Goal: Task Accomplishment & Management: Use online tool/utility

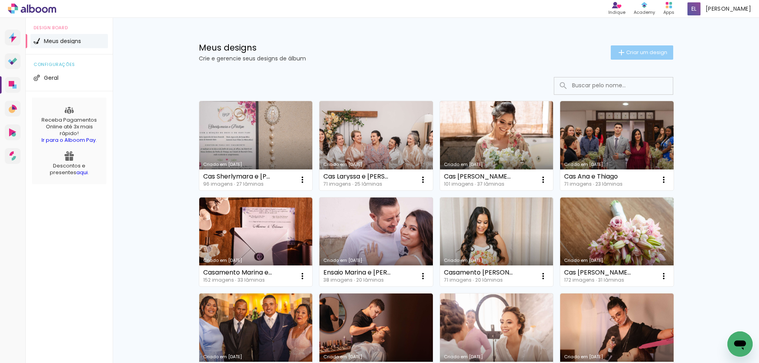
click at [638, 50] on span "Criar um design" at bounding box center [646, 52] width 41 height 5
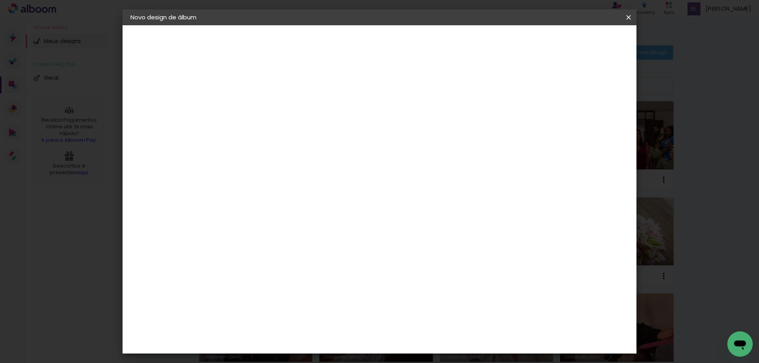
click at [260, 108] on input at bounding box center [260, 106] width 0 height 12
type input "l"
type input "[PERSON_NAME] e [PERSON_NAME]"
type paper-input "[PERSON_NAME] e [PERSON_NAME]"
click at [0, 0] on slot "Avançar" at bounding box center [0, 0] width 0 height 0
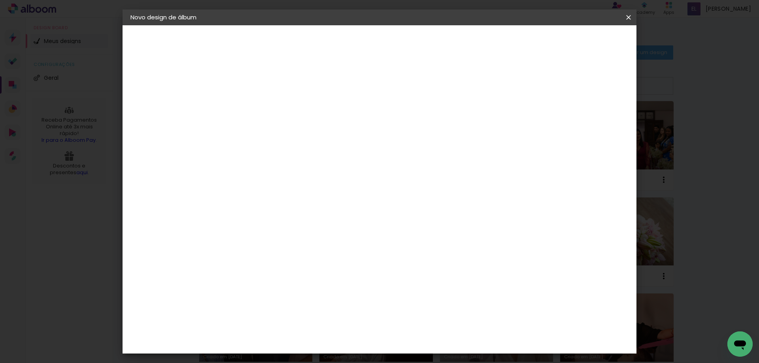
scroll to position [316, 0]
click at [271, 170] on div "Canaan Álbuns" at bounding box center [267, 176] width 25 height 13
click at [0, 0] on slot "Avançar" at bounding box center [0, 0] width 0 height 0
click at [313, 176] on span "25 × 25" at bounding box center [294, 184] width 37 height 16
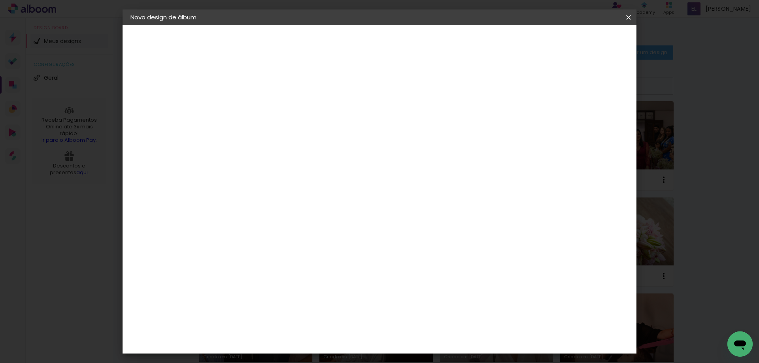
click at [0, 0] on slot "Avançar" at bounding box center [0, 0] width 0 height 0
click at [535, 82] on div at bounding box center [531, 85] width 7 height 7
type paper-checkbox "on"
click at [579, 45] on span "Iniciar design" at bounding box center [561, 42] width 36 height 6
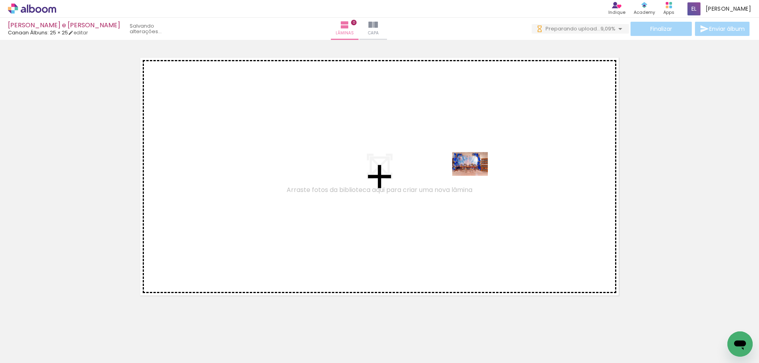
drag, startPoint x: 81, startPoint y: 346, endPoint x: 476, endPoint y: 176, distance: 430.2
click at [476, 176] on quentale-workspace at bounding box center [379, 181] width 759 height 363
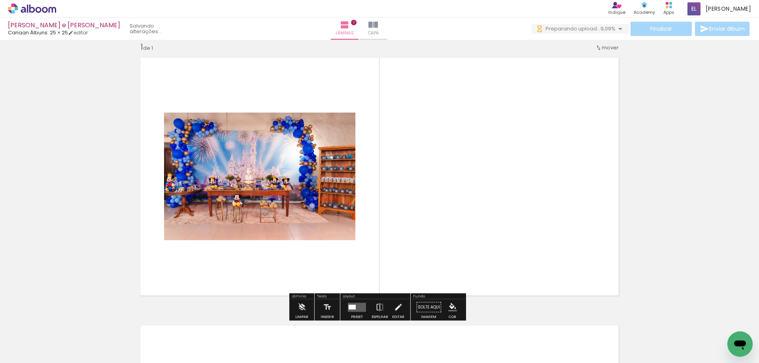
scroll to position [10, 0]
click at [353, 308] on div at bounding box center [352, 307] width 7 height 5
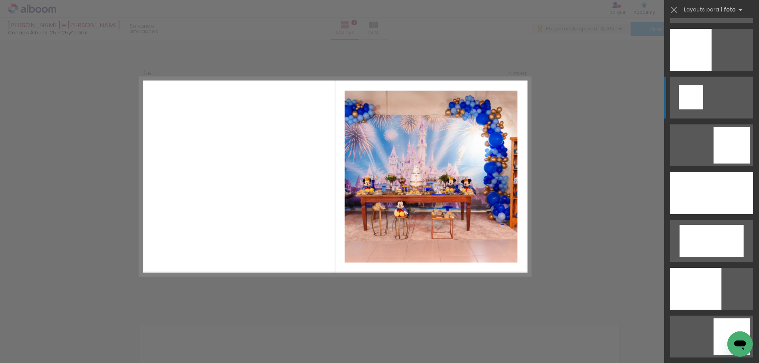
scroll to position [1226, 0]
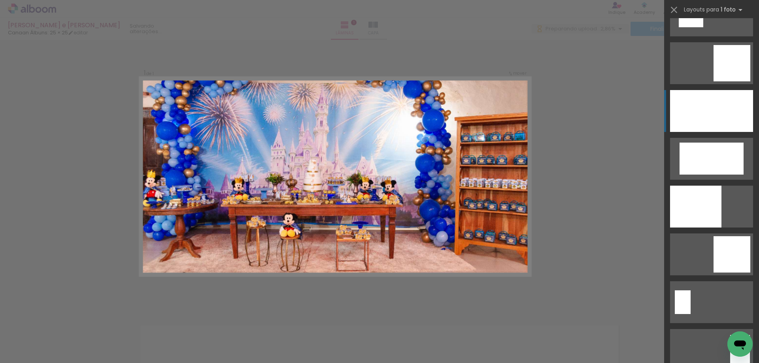
click at [715, 118] on div at bounding box center [711, 111] width 83 height 42
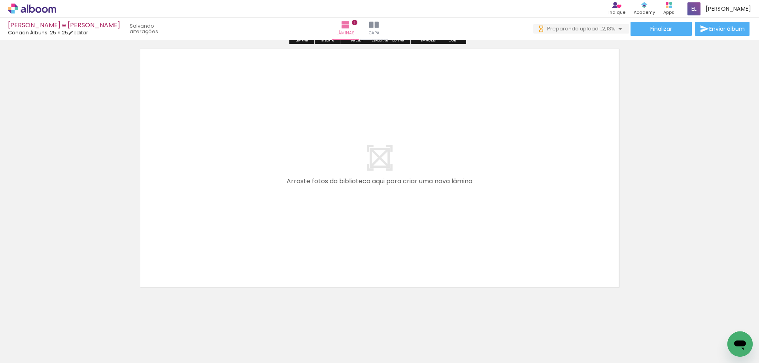
scroll to position [0, 0]
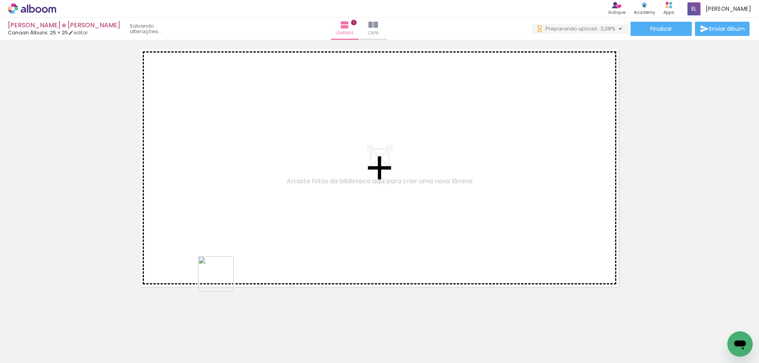
drag, startPoint x: 171, startPoint y: 344, endPoint x: 242, endPoint y: 237, distance: 129.0
click at [242, 237] on quentale-workspace at bounding box center [379, 181] width 759 height 363
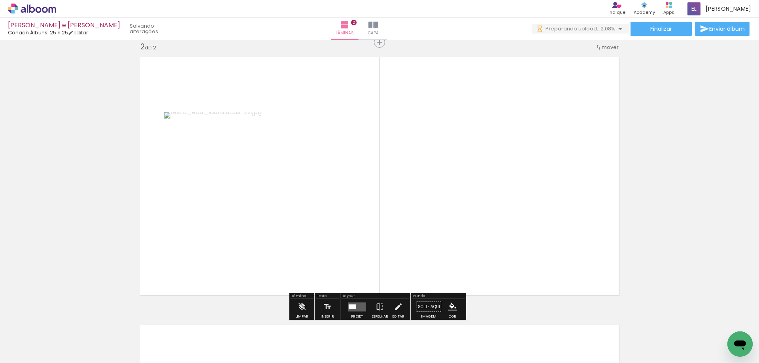
scroll to position [278, 0]
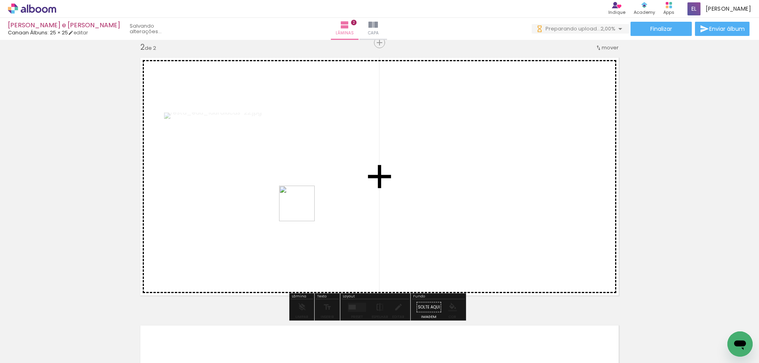
drag, startPoint x: 218, startPoint y: 341, endPoint x: 158, endPoint y: 304, distance: 70.1
click at [304, 208] on quentale-workspace at bounding box center [379, 181] width 759 height 363
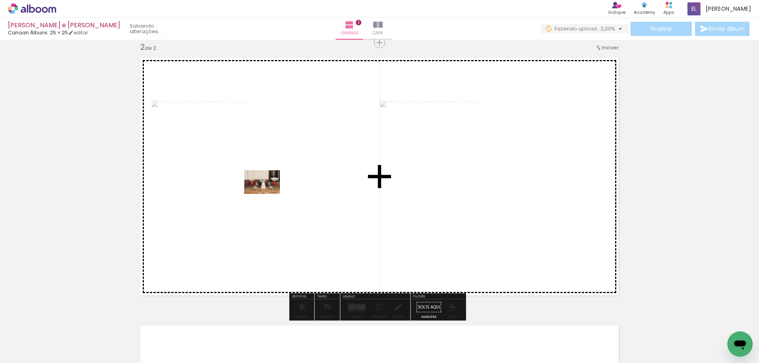
drag, startPoint x: 127, startPoint y: 343, endPoint x: 268, endPoint y: 194, distance: 205.4
click at [268, 194] on quentale-workspace at bounding box center [379, 181] width 759 height 363
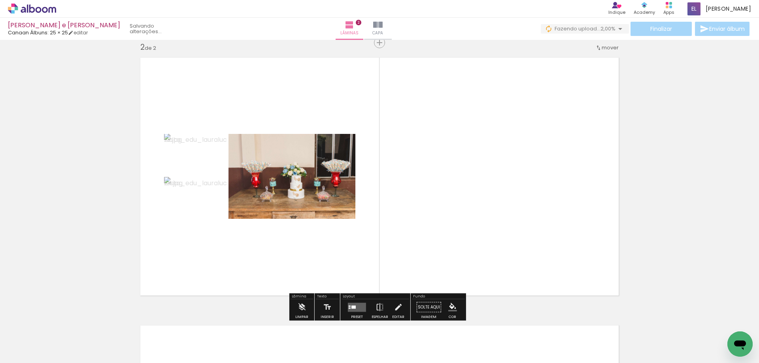
click at [352, 308] on div at bounding box center [354, 307] width 4 height 3
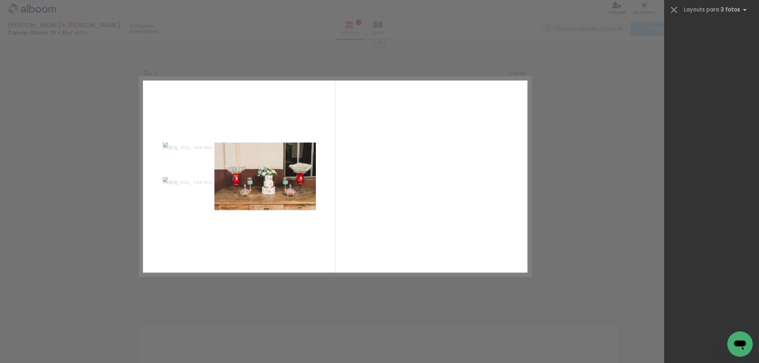
scroll to position [0, 0]
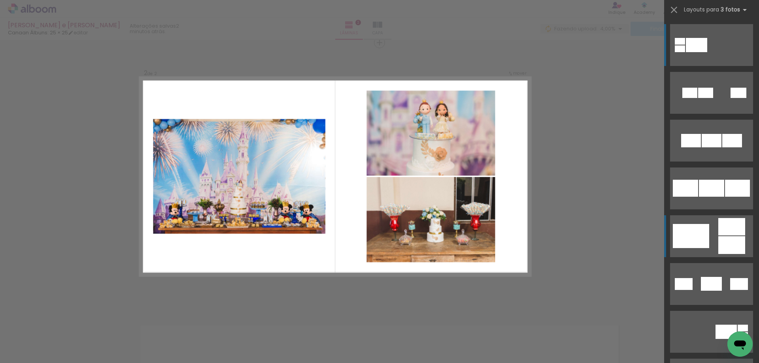
click at [698, 98] on div at bounding box center [690, 93] width 15 height 10
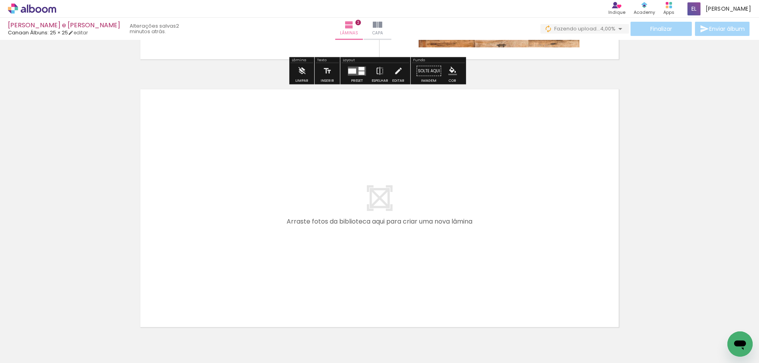
scroll to position [516, 0]
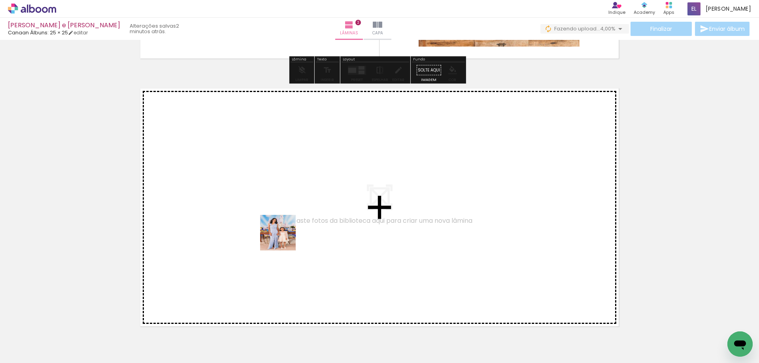
drag, startPoint x: 264, startPoint y: 341, endPoint x: 284, endPoint y: 239, distance: 104.4
click at [284, 239] on quentale-workspace at bounding box center [379, 181] width 759 height 363
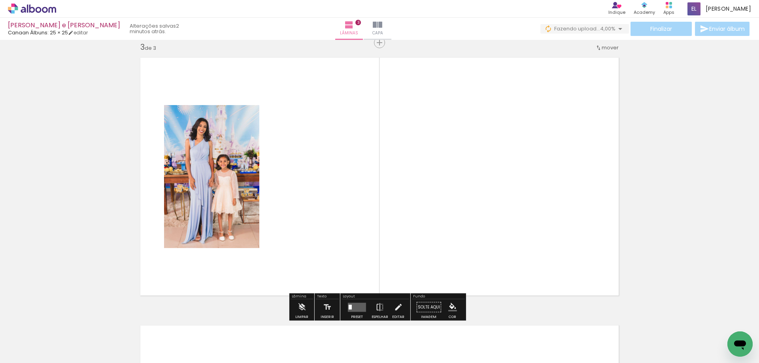
scroll to position [547, 0]
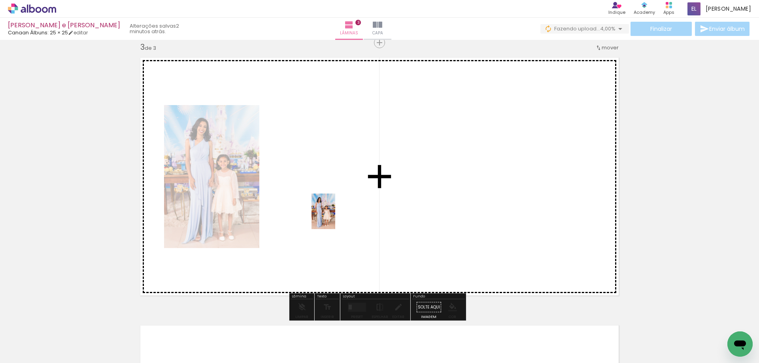
drag, startPoint x: 303, startPoint y: 341, endPoint x: 335, endPoint y: 218, distance: 127.5
click at [335, 218] on quentale-workspace at bounding box center [379, 181] width 759 height 363
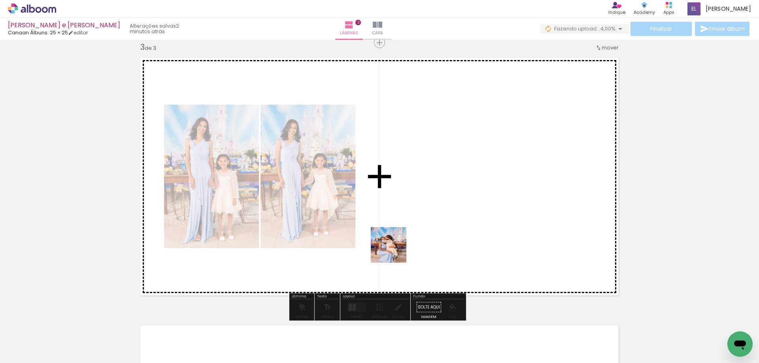
drag, startPoint x: 353, startPoint y: 334, endPoint x: 389, endPoint y: 291, distance: 55.6
click at [398, 235] on quentale-workspace at bounding box center [379, 181] width 759 height 363
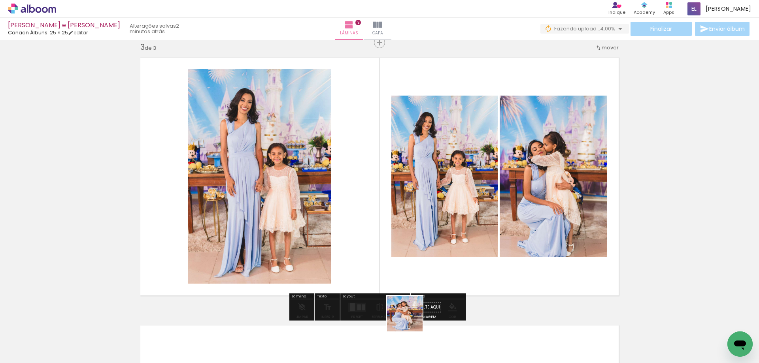
drag, startPoint x: 411, startPoint y: 320, endPoint x: 454, endPoint y: 200, distance: 127.7
click at [454, 200] on quentale-workspace at bounding box center [379, 181] width 759 height 363
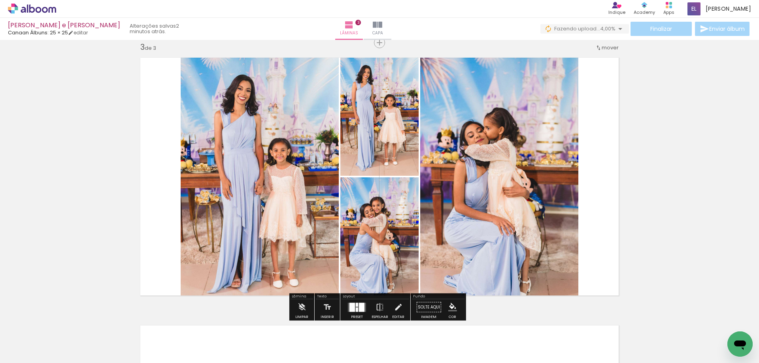
click at [359, 306] on div at bounding box center [362, 307] width 6 height 9
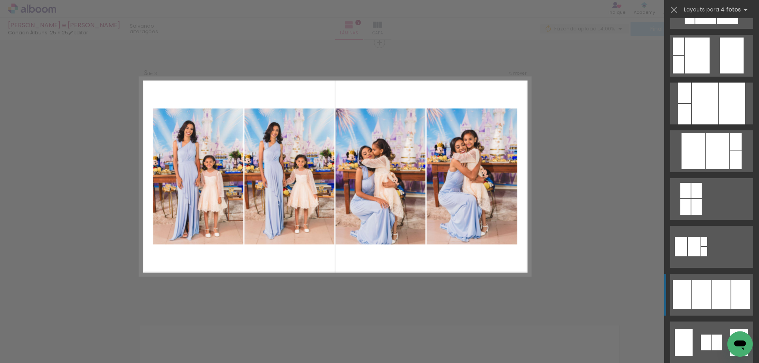
scroll to position [0, 0]
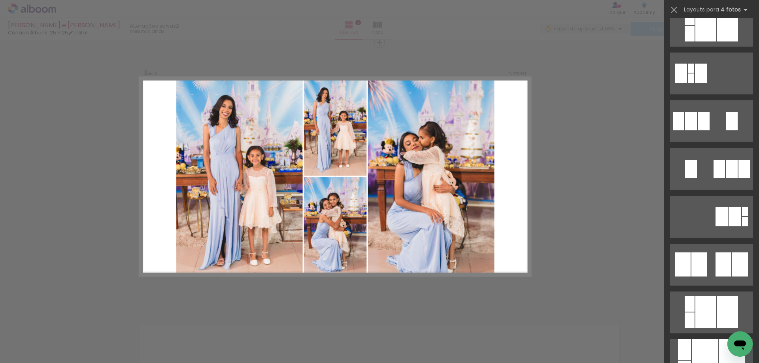
click at [606, 228] on div "Confirmar Cancelar" at bounding box center [379, 39] width 759 height 1092
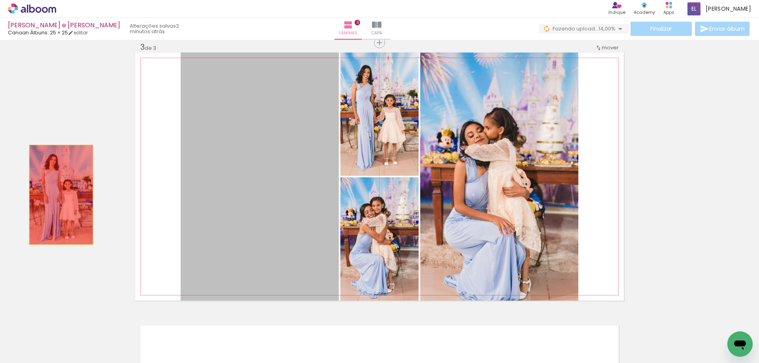
drag, startPoint x: 245, startPoint y: 205, endPoint x: 58, endPoint y: 195, distance: 186.9
click at [58, 195] on div "Inserir lâmina 1 de 3 Inserir lâmina 2 de 3 Inserir lâmina 3 de 3" at bounding box center [379, 32] width 759 height 1073
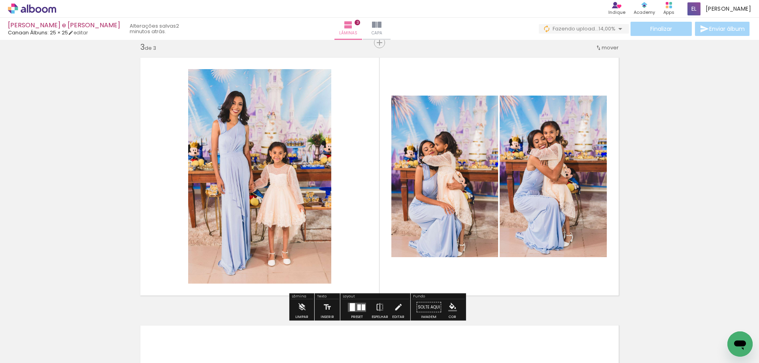
scroll to position [665, 0]
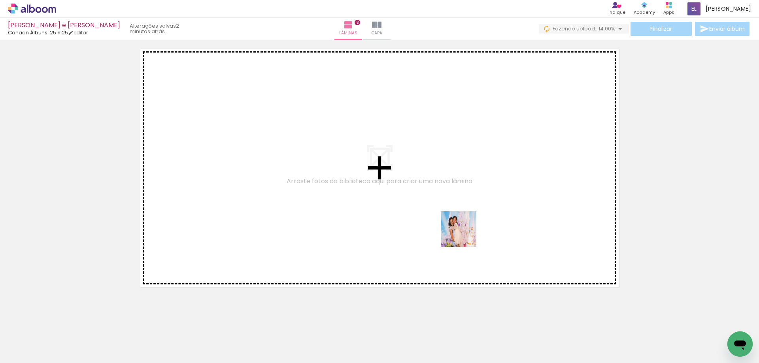
drag, startPoint x: 445, startPoint y: 332, endPoint x: 464, endPoint y: 301, distance: 35.9
click at [464, 228] on quentale-workspace at bounding box center [379, 181] width 759 height 363
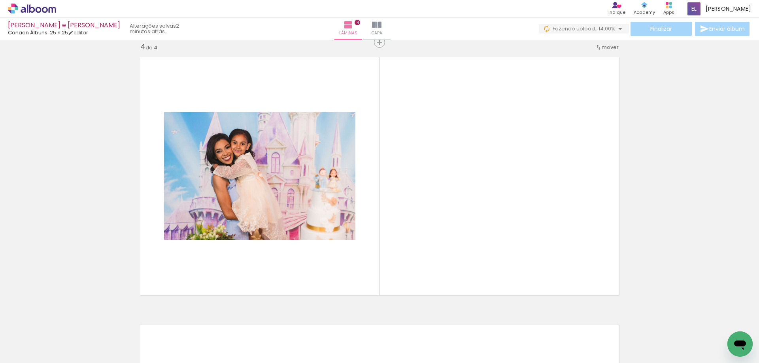
scroll to position [815, 0]
drag, startPoint x: 485, startPoint y: 331, endPoint x: 437, endPoint y: 261, distance: 84.0
click at [474, 227] on quentale-workspace at bounding box center [379, 181] width 759 height 363
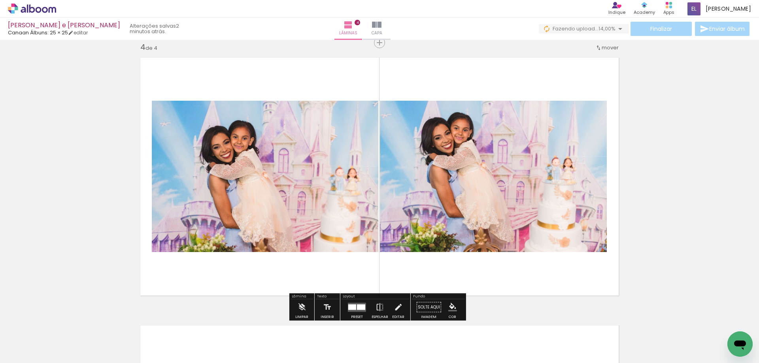
drag, startPoint x: 258, startPoint y: 340, endPoint x: 310, endPoint y: 267, distance: 89.2
click at [290, 220] on quentale-workspace at bounding box center [379, 181] width 759 height 363
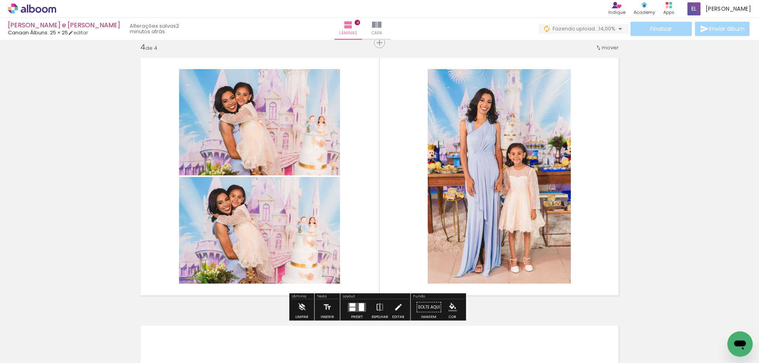
click at [360, 308] on div at bounding box center [361, 307] width 5 height 8
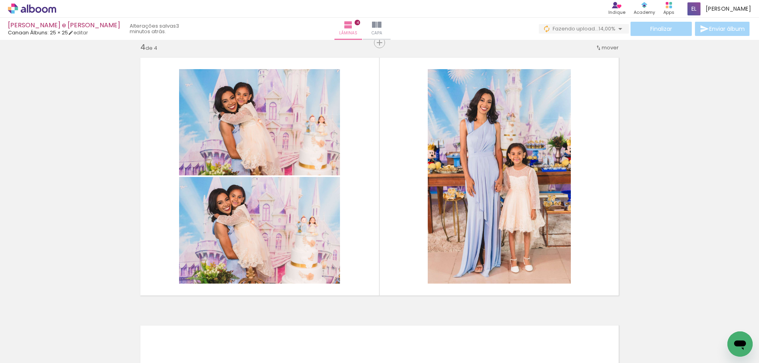
scroll to position [1013, 0]
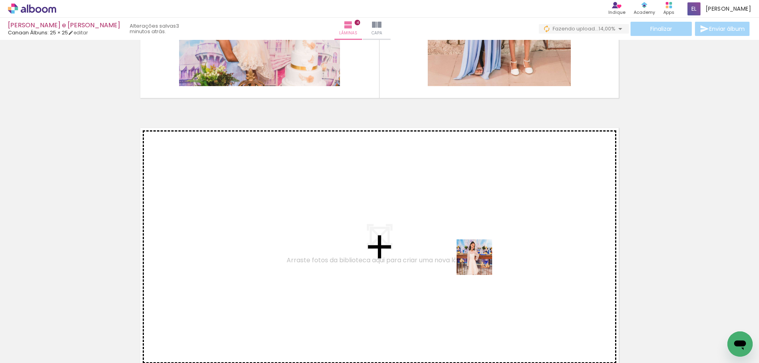
drag, startPoint x: 524, startPoint y: 336, endPoint x: 478, endPoint y: 259, distance: 88.9
click at [478, 259] on quentale-workspace at bounding box center [379, 181] width 759 height 363
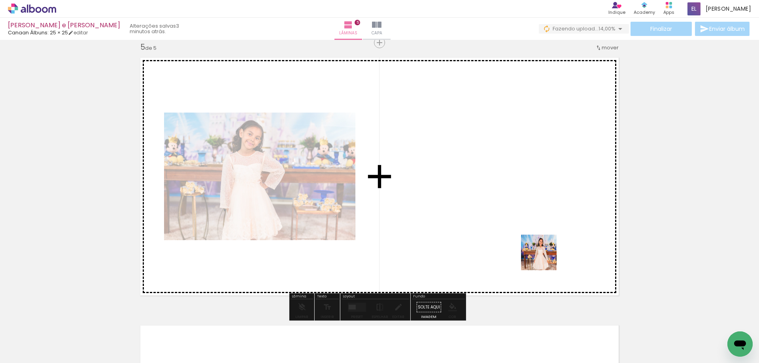
drag, startPoint x: 569, startPoint y: 334, endPoint x: 577, endPoint y: 268, distance: 66.6
click at [538, 244] on quentale-workspace at bounding box center [379, 181] width 759 height 363
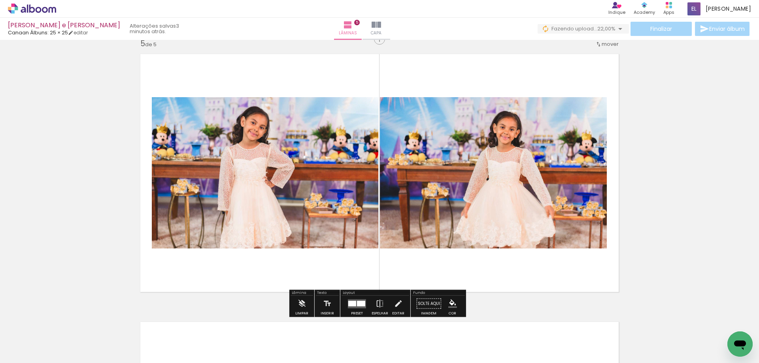
scroll to position [1083, 0]
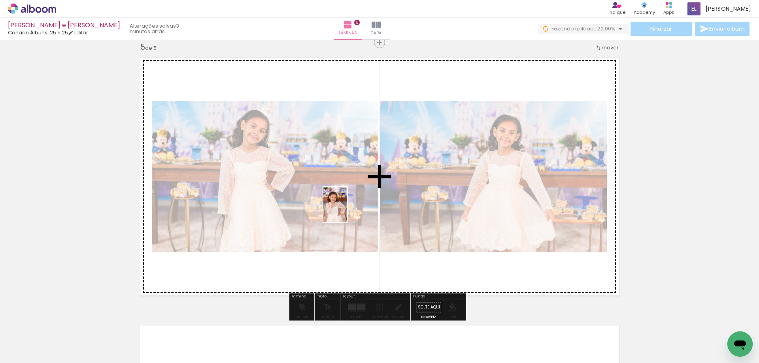
drag, startPoint x: 291, startPoint y: 343, endPoint x: 347, endPoint y: 211, distance: 144.1
click at [347, 211] on quentale-workspace at bounding box center [379, 181] width 759 height 363
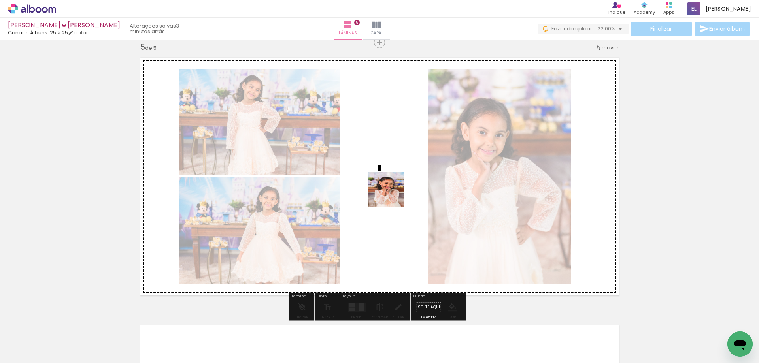
drag, startPoint x: 330, startPoint y: 342, endPoint x: 393, endPoint y: 192, distance: 162.6
click at [393, 192] on quentale-workspace at bounding box center [379, 181] width 759 height 363
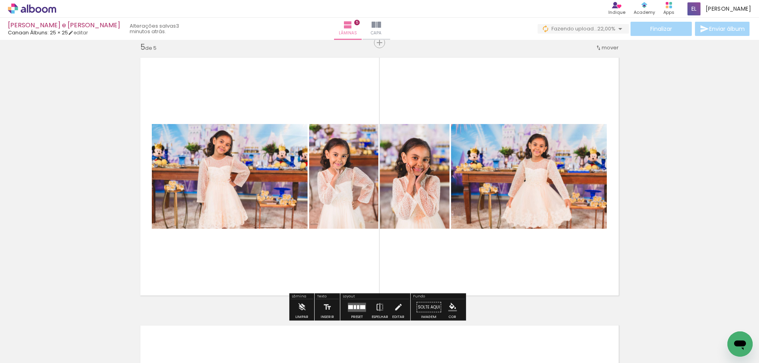
click at [356, 311] on quentale-layouter at bounding box center [357, 307] width 18 height 9
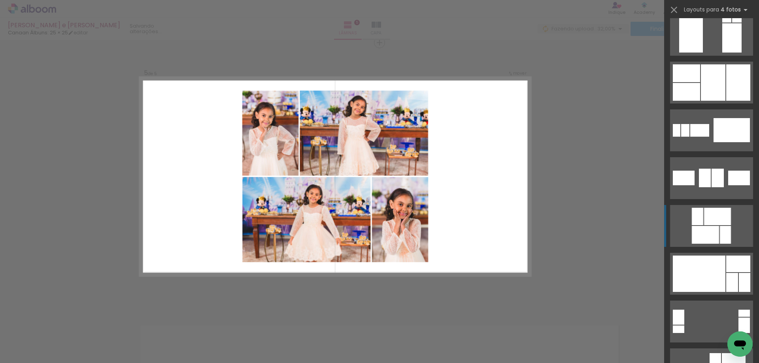
scroll to position [1542, 0]
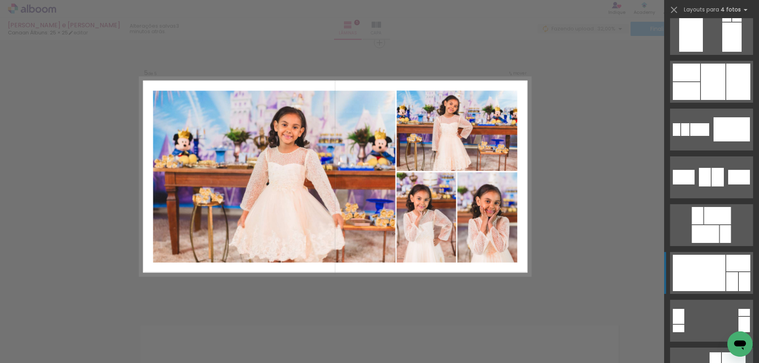
click at [740, 278] on div at bounding box center [744, 282] width 11 height 19
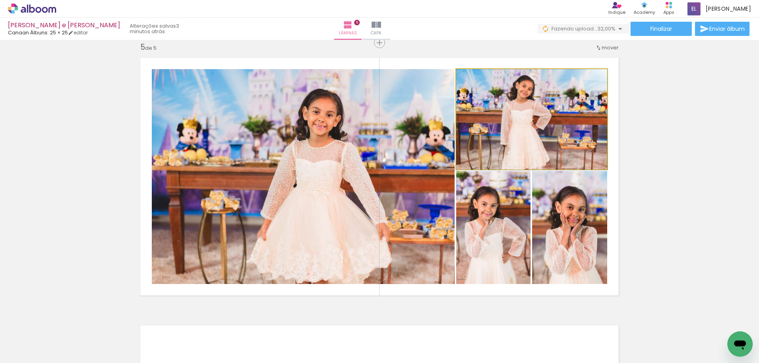
drag, startPoint x: 521, startPoint y: 138, endPoint x: 400, endPoint y: 153, distance: 121.5
click at [0, 0] on slot at bounding box center [0, 0] width 0 height 0
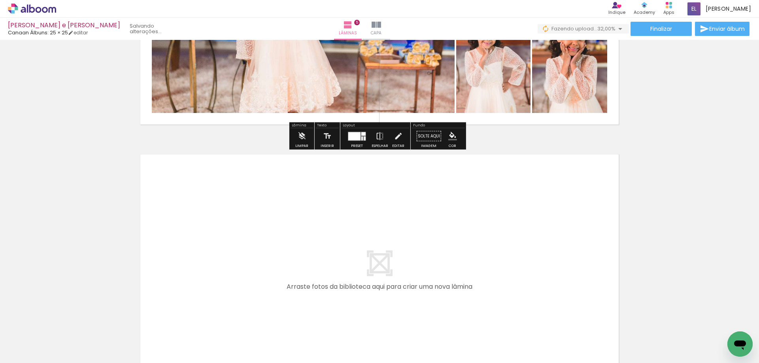
scroll to position [1281, 0]
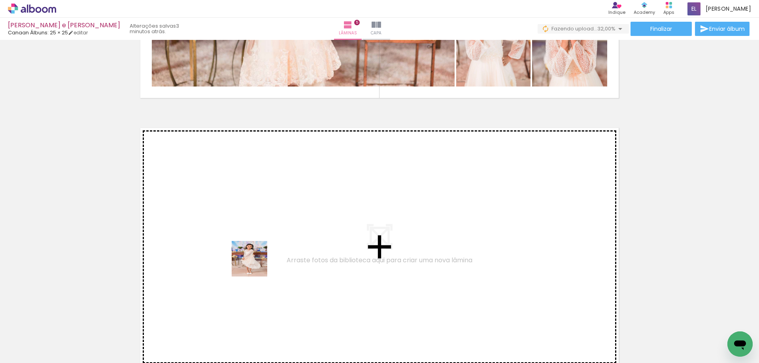
drag, startPoint x: 246, startPoint y: 340, endPoint x: 253, endPoint y: 250, distance: 89.7
click at [253, 250] on quentale-workspace at bounding box center [379, 181] width 759 height 363
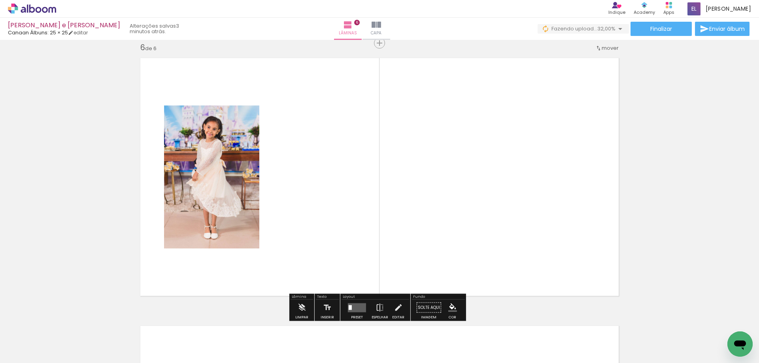
scroll to position [1351, 0]
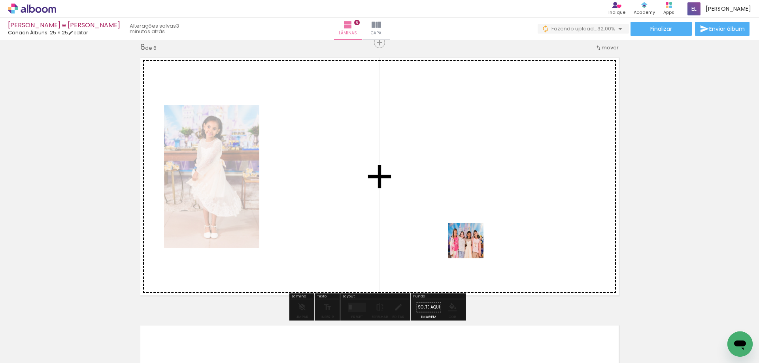
drag, startPoint x: 378, startPoint y: 350, endPoint x: 461, endPoint y: 312, distance: 91.3
click at [488, 228] on quentale-workspace at bounding box center [379, 181] width 759 height 363
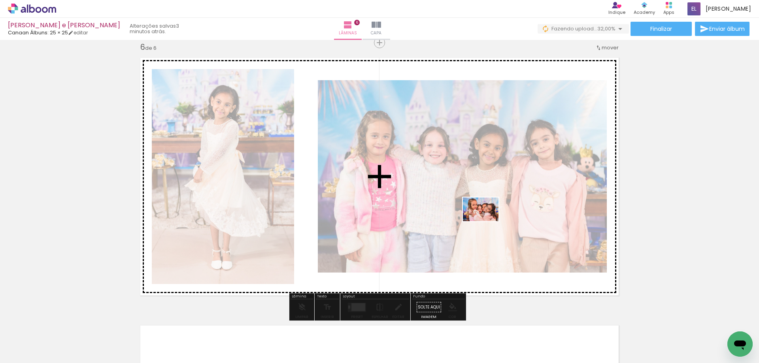
drag, startPoint x: 428, startPoint y: 344, endPoint x: 487, endPoint y: 221, distance: 135.5
click at [487, 221] on quentale-workspace at bounding box center [379, 181] width 759 height 363
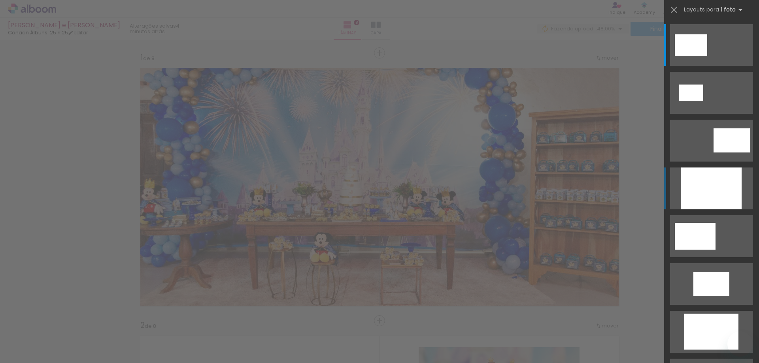
click at [719, 195] on div at bounding box center [711, 189] width 61 height 42
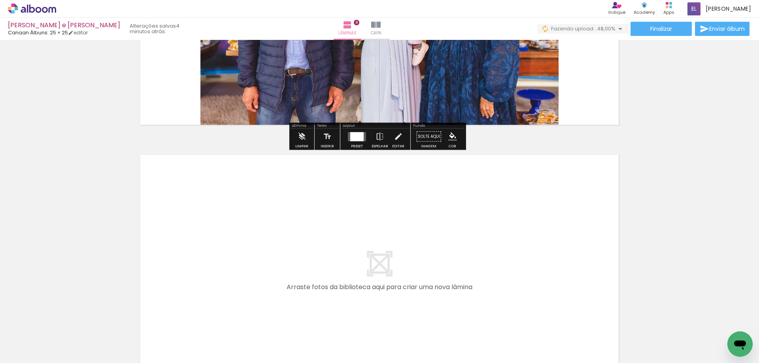
scroll to position [2085, 0]
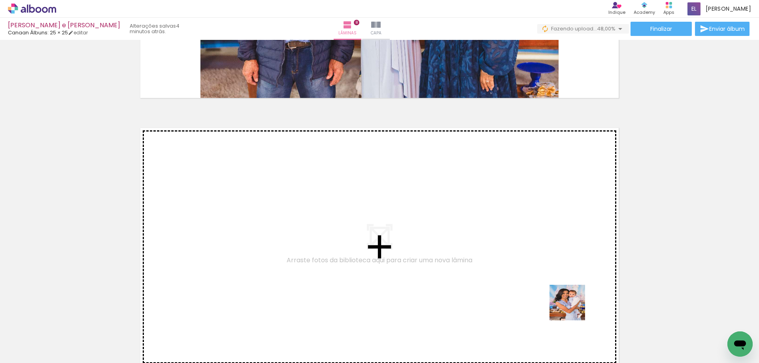
drag, startPoint x: 597, startPoint y: 340, endPoint x: 511, endPoint y: 255, distance: 121.1
click at [511, 255] on quentale-workspace at bounding box center [379, 181] width 759 height 363
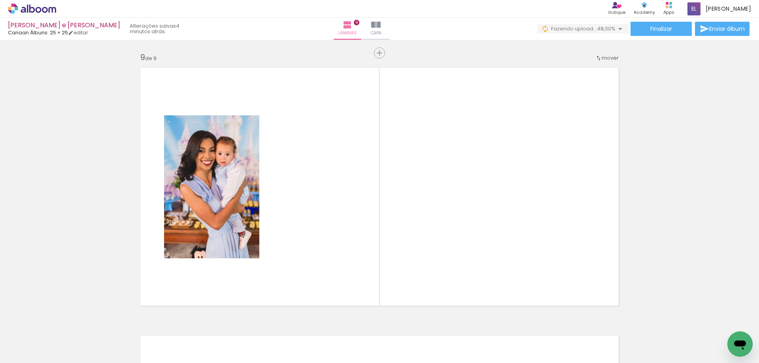
scroll to position [2156, 0]
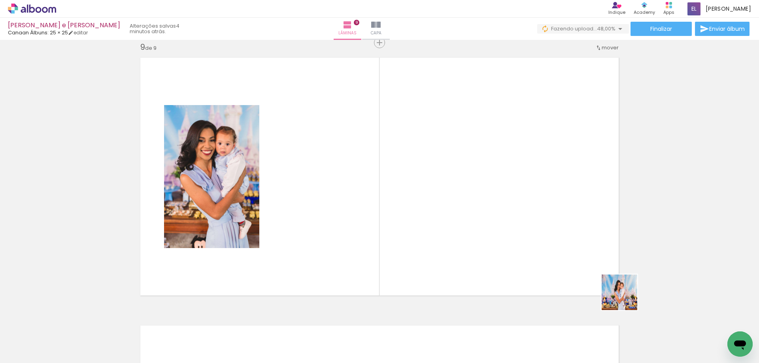
drag, startPoint x: 642, startPoint y: 334, endPoint x: 511, endPoint y: 189, distance: 194.6
click at [511, 189] on quentale-workspace at bounding box center [379, 181] width 759 height 363
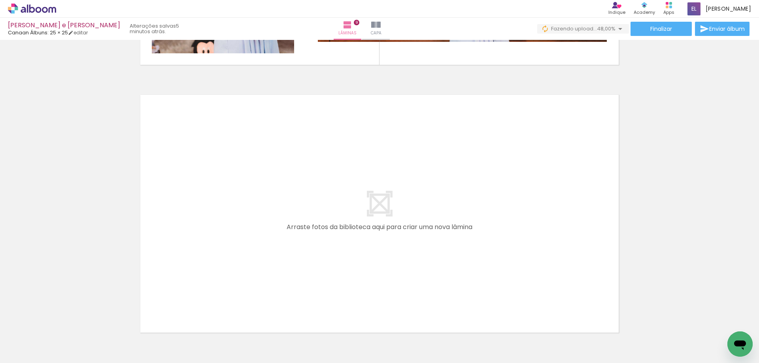
scroll to position [2393, 0]
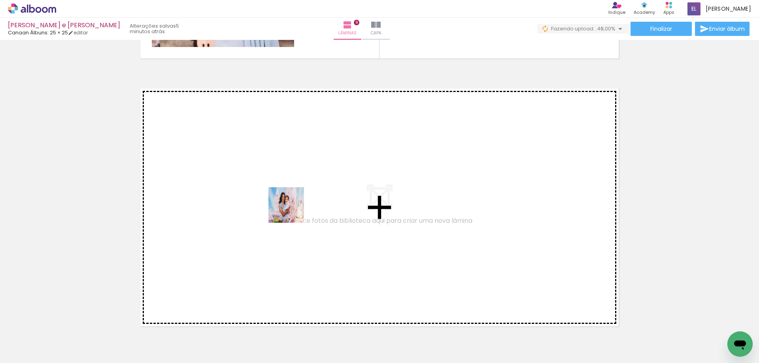
drag, startPoint x: 274, startPoint y: 343, endPoint x: 290, endPoint y: 205, distance: 138.9
click at [290, 205] on quentale-workspace at bounding box center [379, 181] width 759 height 363
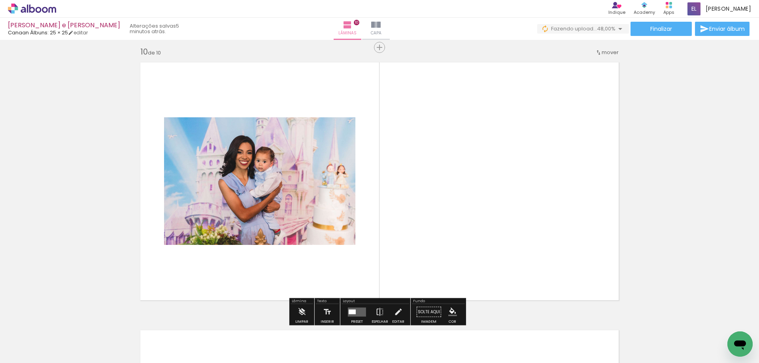
scroll to position [2424, 0]
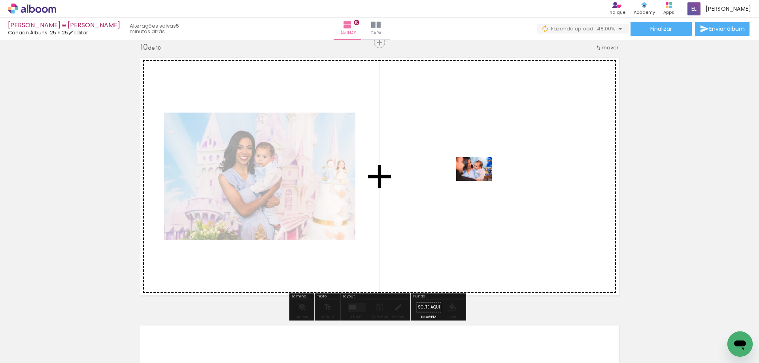
drag, startPoint x: 324, startPoint y: 340, endPoint x: 435, endPoint y: 287, distance: 123.8
click at [480, 181] on quentale-workspace at bounding box center [379, 181] width 759 height 363
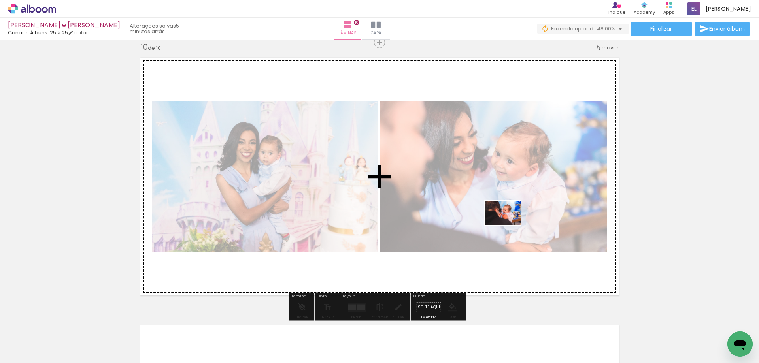
drag, startPoint x: 360, startPoint y: 341, endPoint x: 520, endPoint y: 233, distance: 192.4
click at [510, 225] on quentale-workspace at bounding box center [379, 181] width 759 height 363
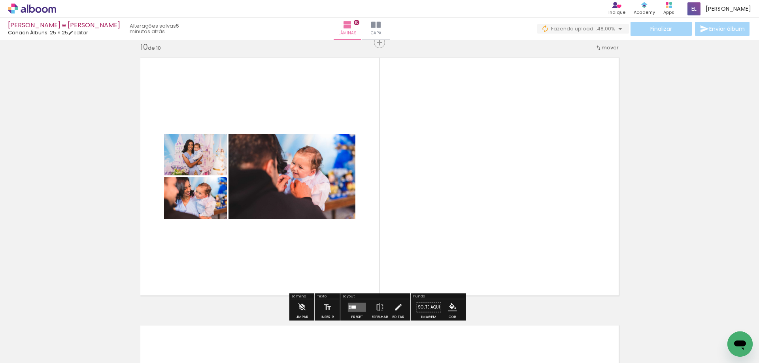
click at [355, 304] on quentale-layouter at bounding box center [357, 307] width 18 height 9
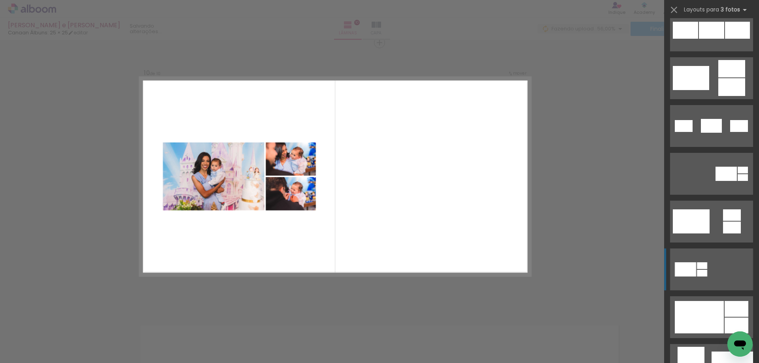
scroll to position [198, 0]
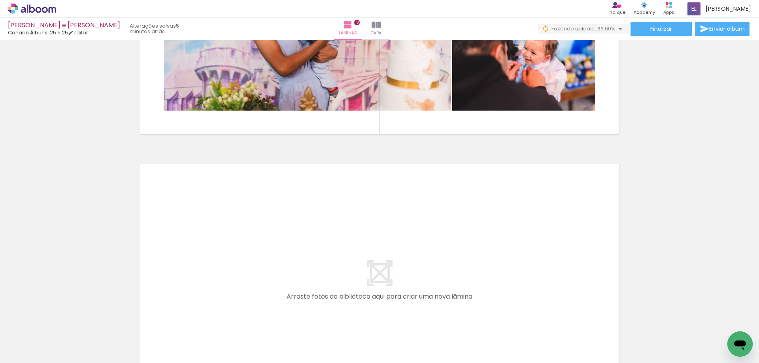
scroll to position [2661, 0]
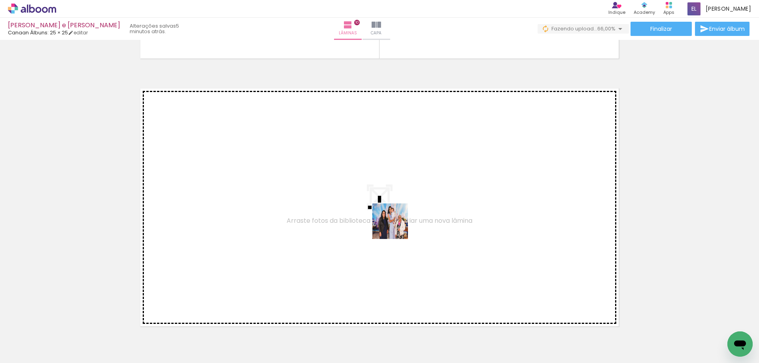
drag, startPoint x: 409, startPoint y: 341, endPoint x: 396, endPoint y: 227, distance: 115.0
click at [396, 227] on quentale-workspace at bounding box center [379, 181] width 759 height 363
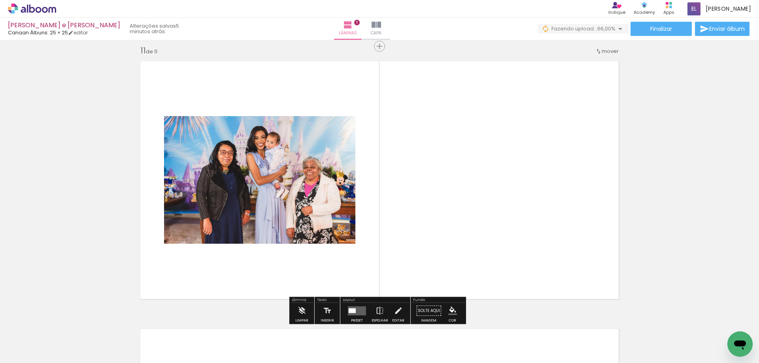
scroll to position [2692, 0]
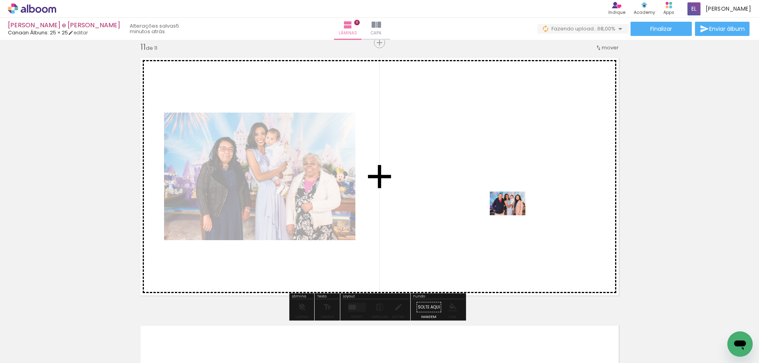
drag, startPoint x: 453, startPoint y: 338, endPoint x: 514, endPoint y: 216, distance: 136.9
click at [514, 216] on quentale-workspace at bounding box center [379, 181] width 759 height 363
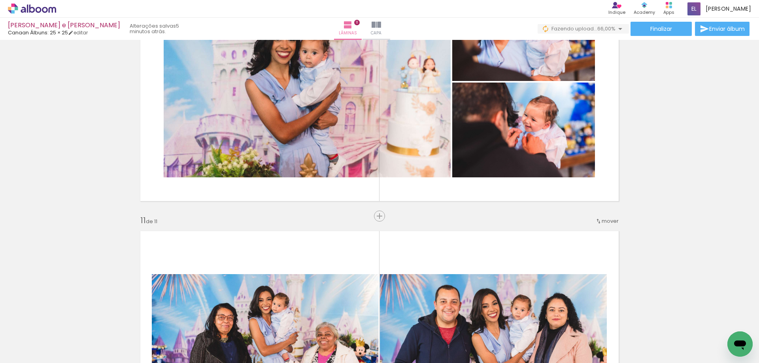
scroll to position [2494, 0]
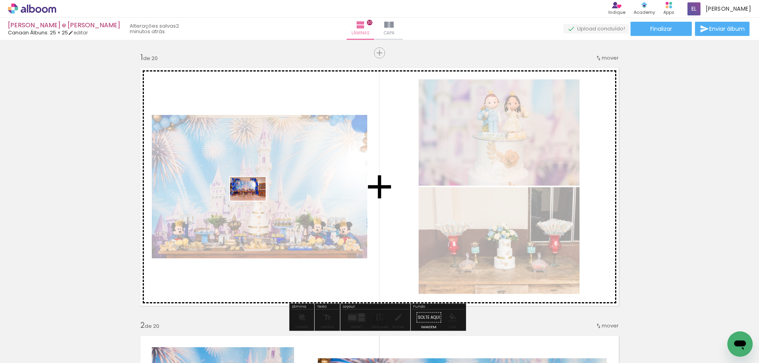
drag, startPoint x: 79, startPoint y: 339, endPoint x: 254, endPoint y: 201, distance: 222.4
click at [254, 201] on quentale-workspace at bounding box center [379, 181] width 759 height 363
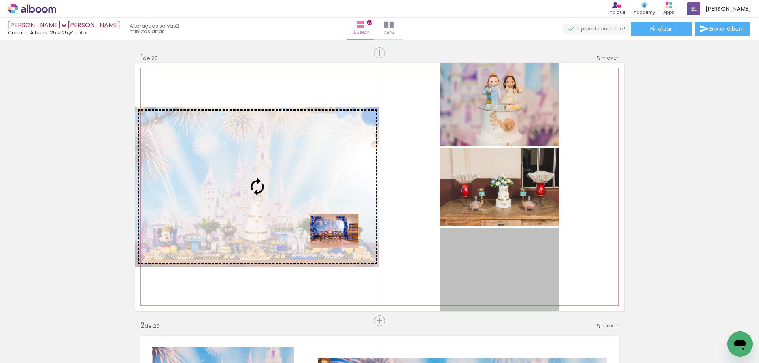
drag, startPoint x: 506, startPoint y: 278, endPoint x: 286, endPoint y: 214, distance: 228.9
click at [0, 0] on slot at bounding box center [0, 0] width 0 height 0
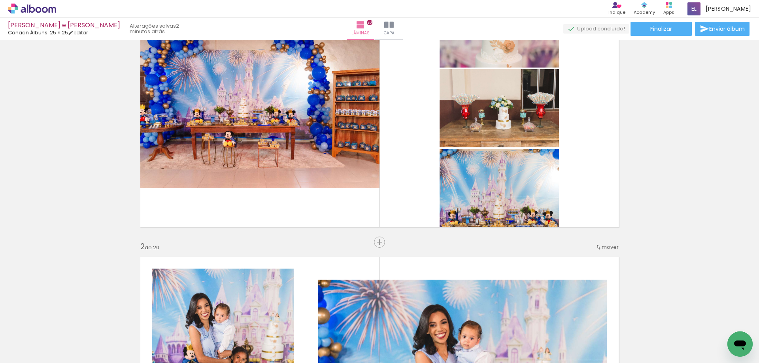
scroll to position [158, 0]
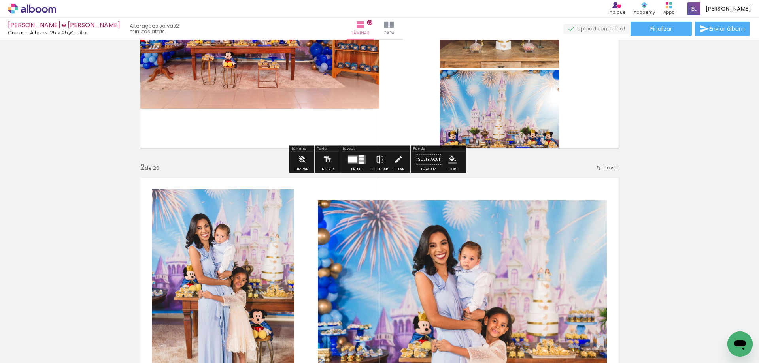
click at [362, 161] on quentale-layouter at bounding box center [357, 159] width 18 height 9
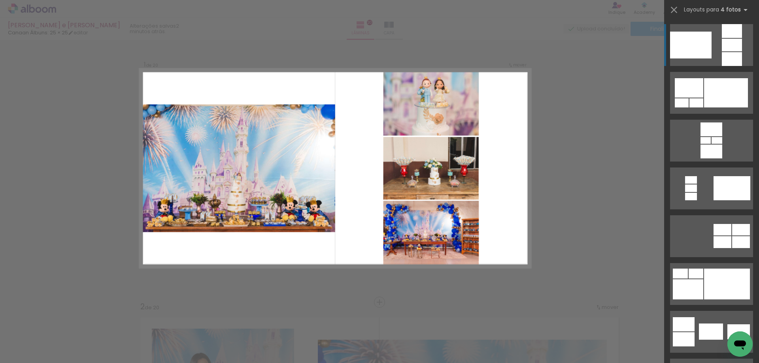
scroll to position [10, 0]
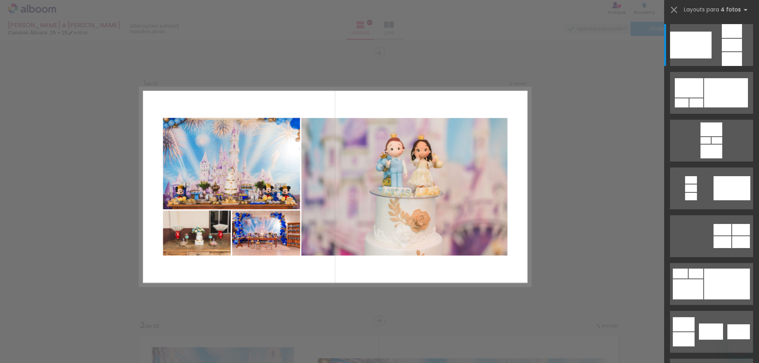
click at [715, 97] on div at bounding box center [726, 92] width 44 height 29
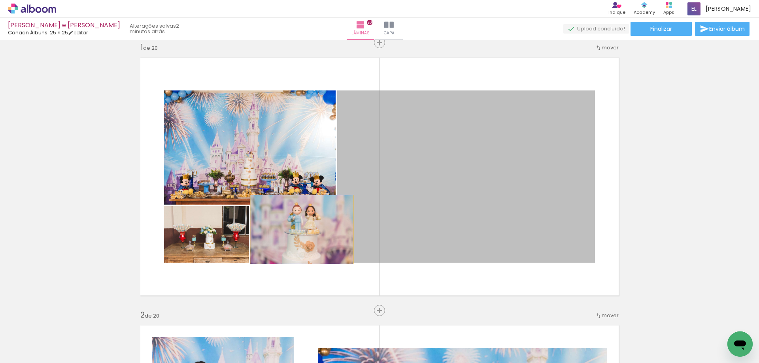
drag, startPoint x: 460, startPoint y: 209, endPoint x: 299, endPoint y: 230, distance: 162.3
click at [0, 0] on slot at bounding box center [0, 0] width 0 height 0
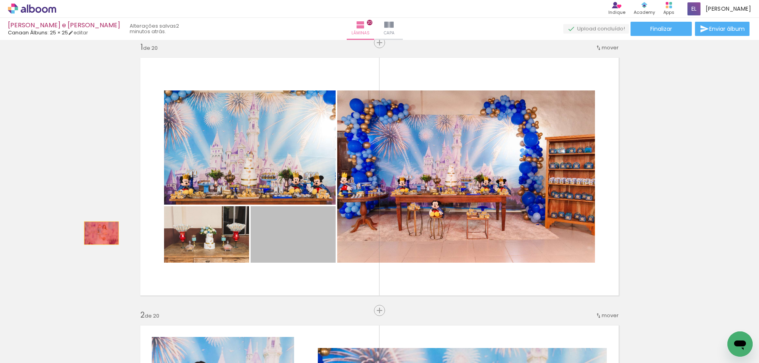
drag, startPoint x: 289, startPoint y: 248, endPoint x: 54, endPoint y: 229, distance: 235.3
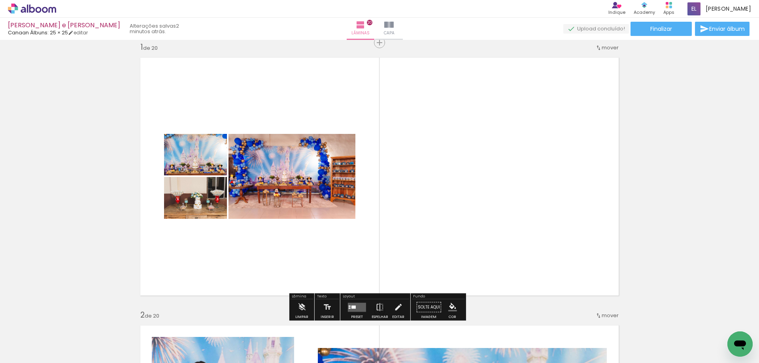
click at [356, 303] on div at bounding box center [356, 308] width 21 height 16
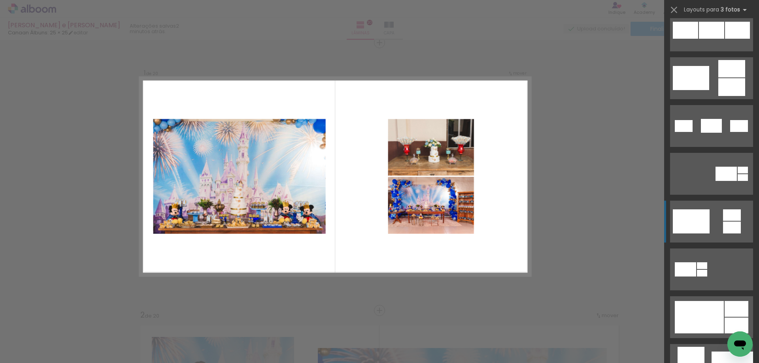
scroll to position [237, 0]
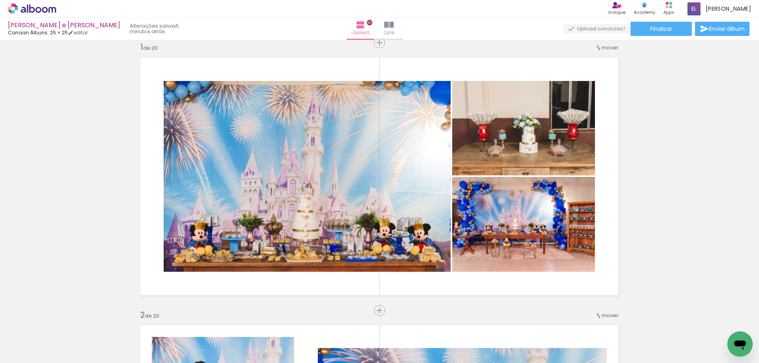
scroll to position [237, 0]
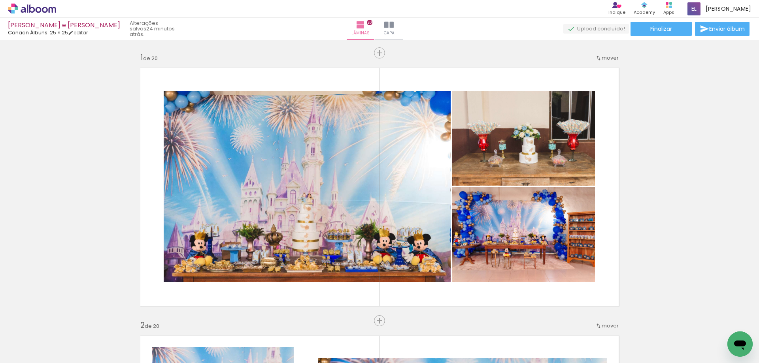
scroll to position [237, 0]
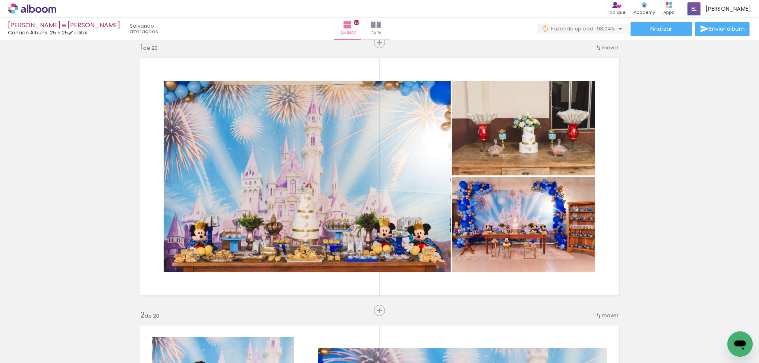
scroll to position [0, 1567]
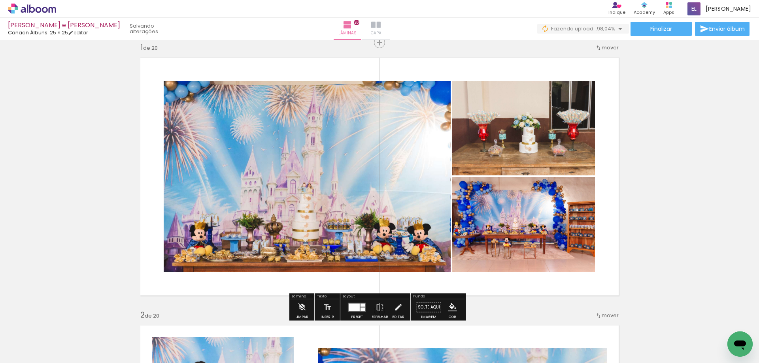
click at [381, 26] on iron-icon at bounding box center [375, 24] width 9 height 9
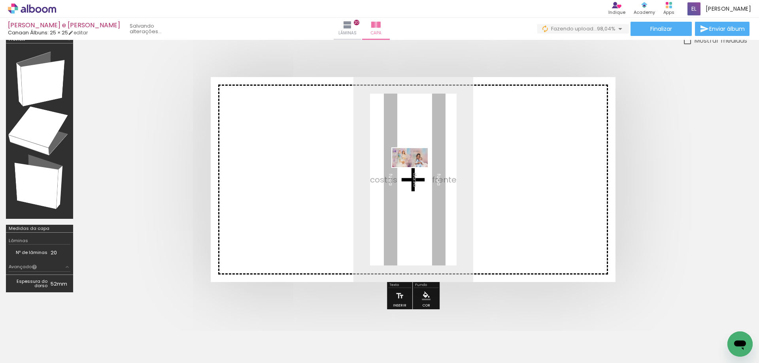
drag, startPoint x: 679, startPoint y: 278, endPoint x: 416, endPoint y: 172, distance: 283.1
click at [416, 172] on quentale-workspace at bounding box center [379, 181] width 759 height 363
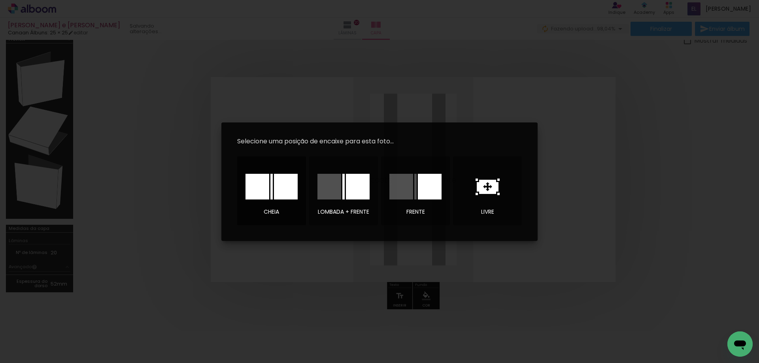
click at [266, 185] on div at bounding box center [258, 187] width 24 height 26
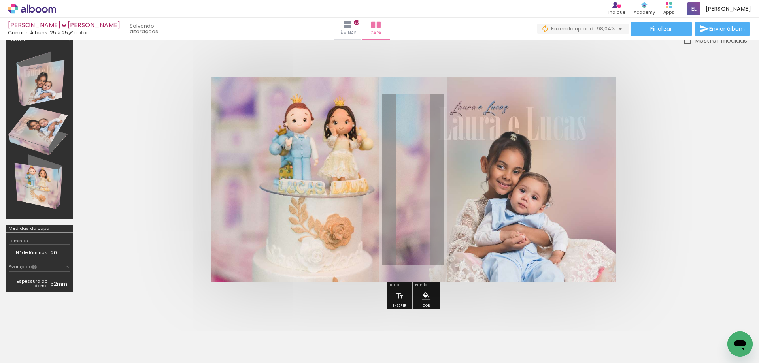
click at [702, 178] on quentale-cover at bounding box center [413, 179] width 605 height 205
click at [664, 167] on quentale-cover at bounding box center [413, 179] width 605 height 205
click at [668, 159] on quentale-cover at bounding box center [413, 179] width 605 height 205
click at [668, 27] on span "Finalizar" at bounding box center [662, 29] width 22 height 6
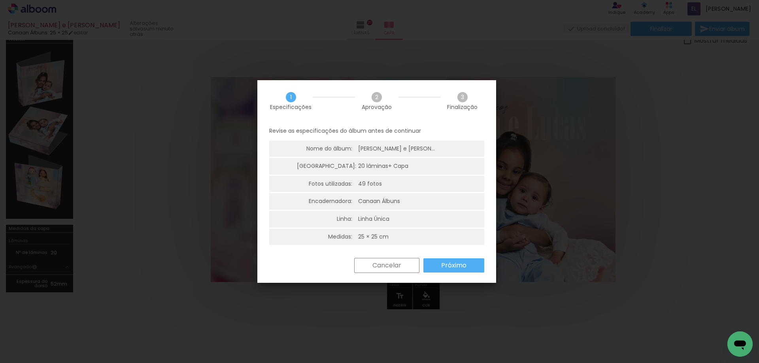
click at [0, 0] on slot "Próximo" at bounding box center [0, 0] width 0 height 0
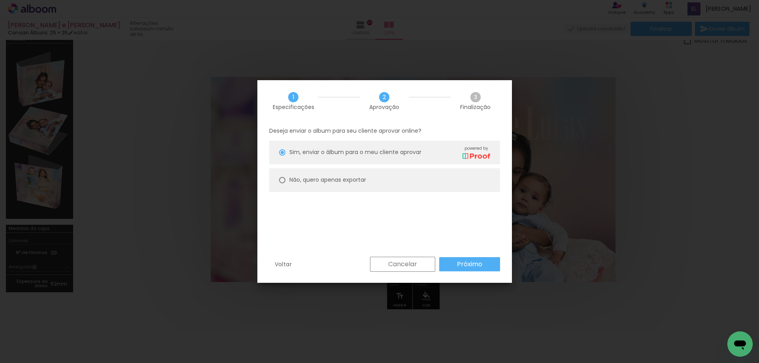
click at [472, 276] on div "Voltar Cancelar Próximo" at bounding box center [384, 270] width 255 height 27
click at [0, 0] on slot "Próximo" at bounding box center [0, 0] width 0 height 0
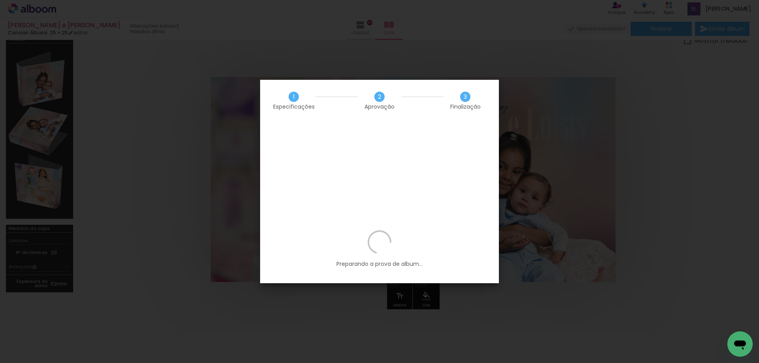
scroll to position [0, 1567]
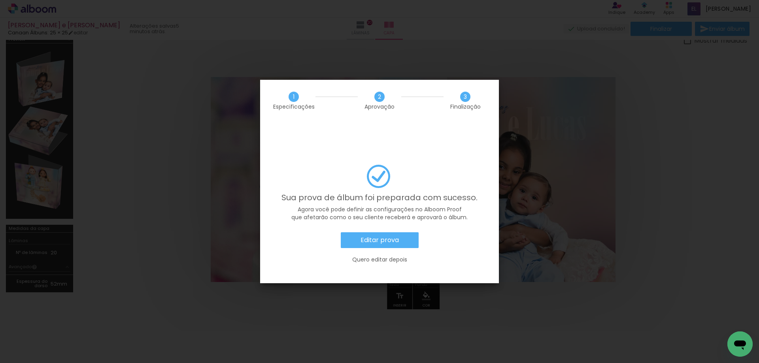
click at [0, 0] on slot "Editar prova" at bounding box center [0, 0] width 0 height 0
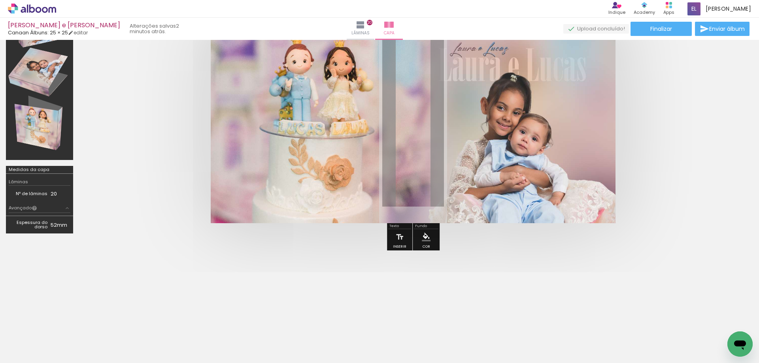
scroll to position [70, 0]
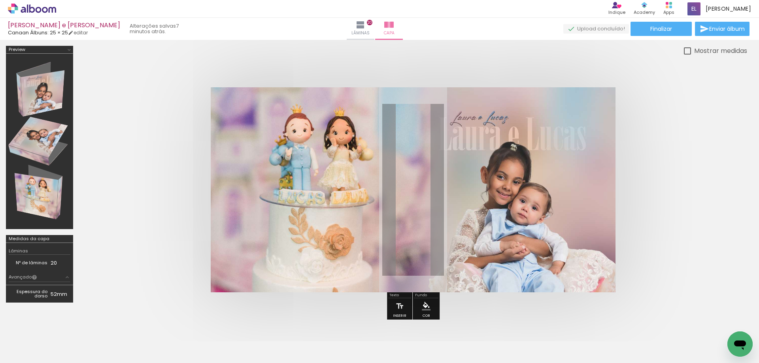
scroll to position [40, 0]
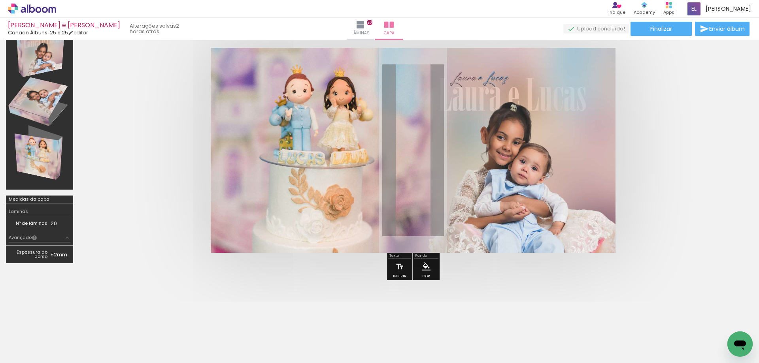
scroll to position [0, 1567]
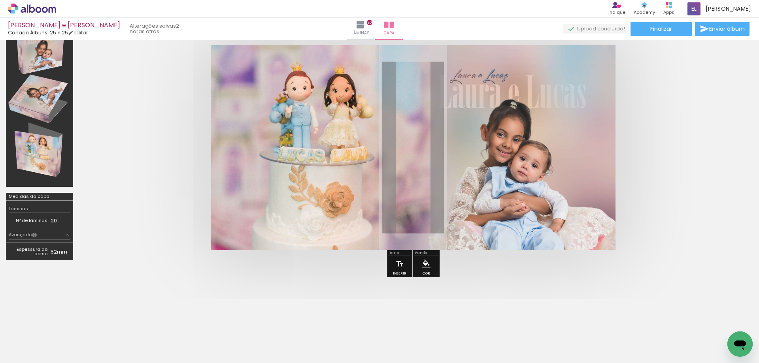
scroll to position [30, 0]
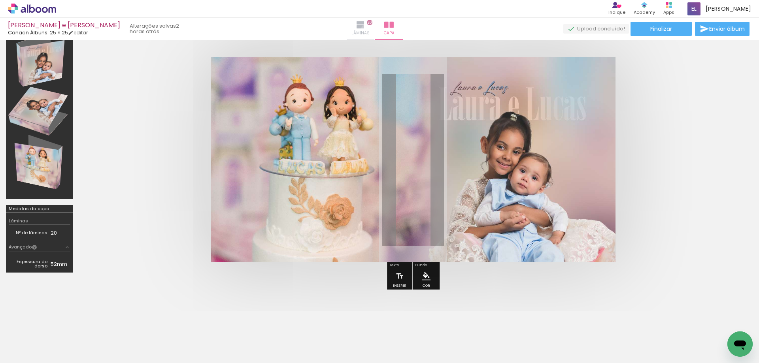
click at [371, 28] on paper-button "Lâminas 20" at bounding box center [361, 29] width 28 height 22
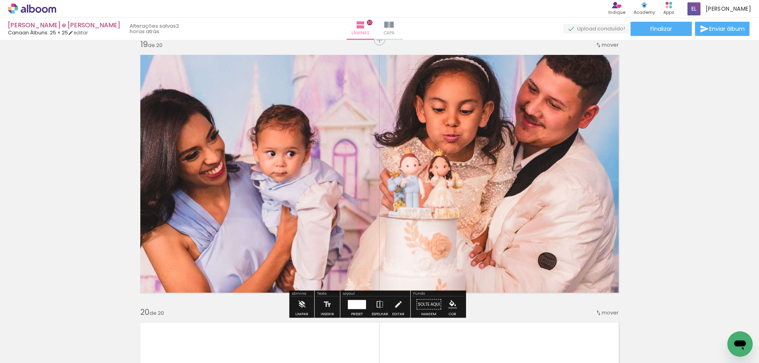
scroll to position [4822, 0]
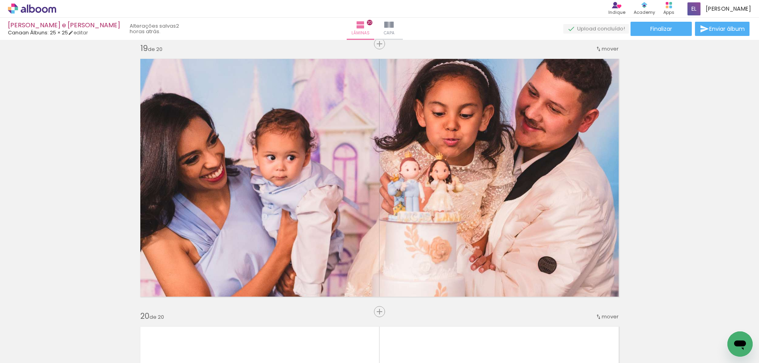
scroll to position [4822, 0]
